Goal: Register for event/course: Complete application form

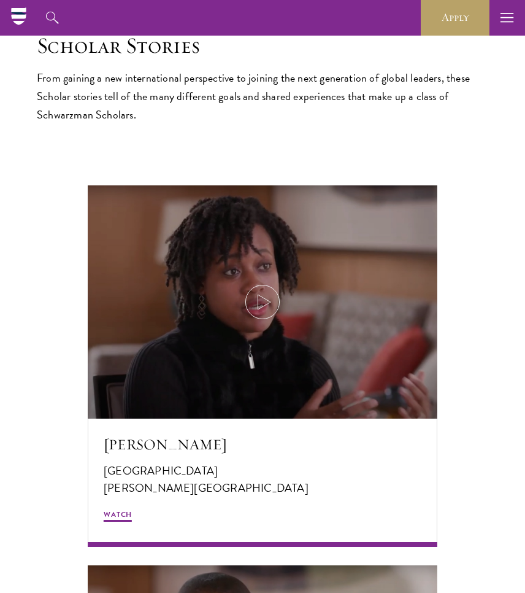
scroll to position [425, 0]
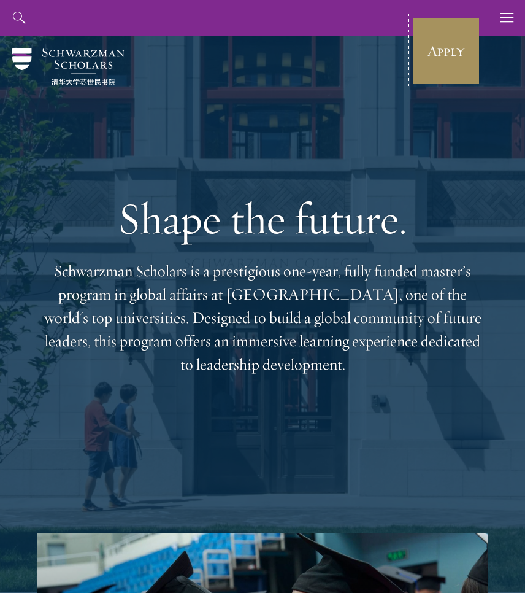
click at [463, 43] on link "Apply" at bounding box center [446, 51] width 69 height 69
